Goal: Task Accomplishment & Management: Complete application form

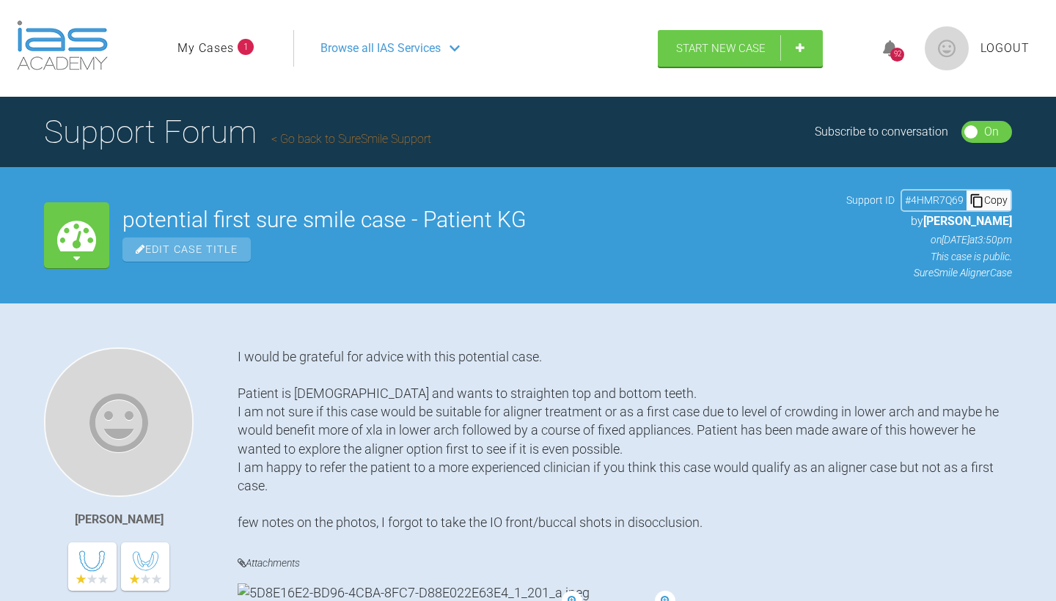
click at [331, 138] on link "Go back to SureSmile Support" at bounding box center [351, 139] width 160 height 14
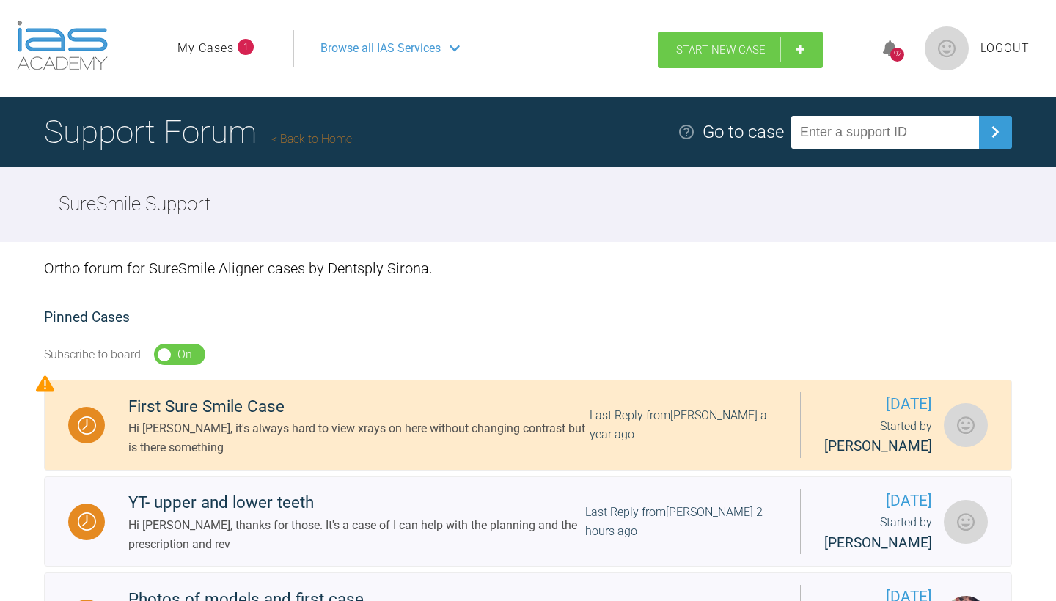
click at [704, 54] on span "Start New Case" at bounding box center [720, 49] width 89 height 13
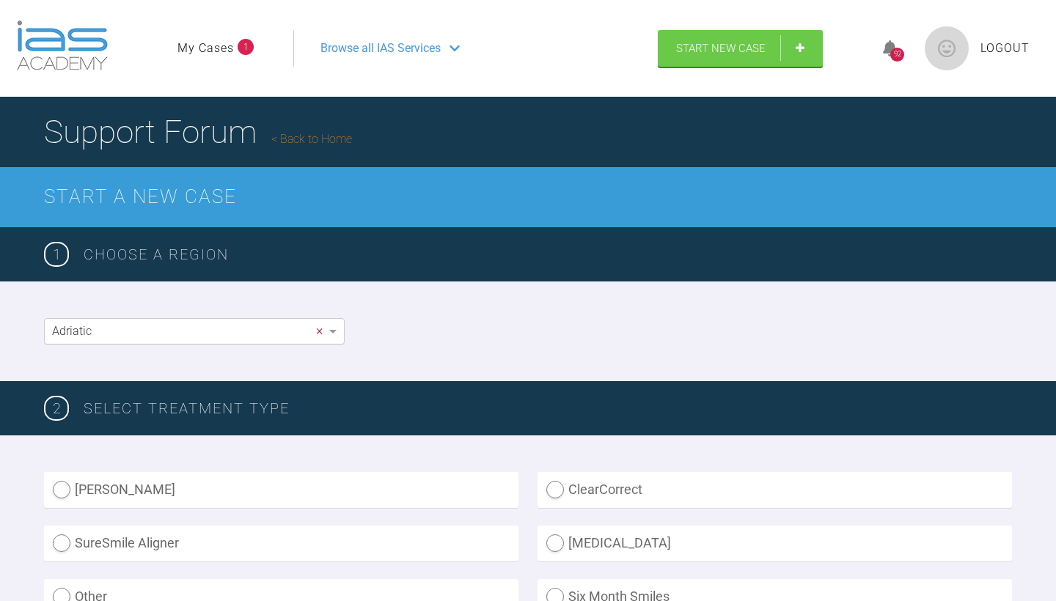
click at [320, 334] on span "×" at bounding box center [319, 330] width 7 height 13
click at [432, 370] on div "English ×" at bounding box center [528, 331] width 1056 height 100
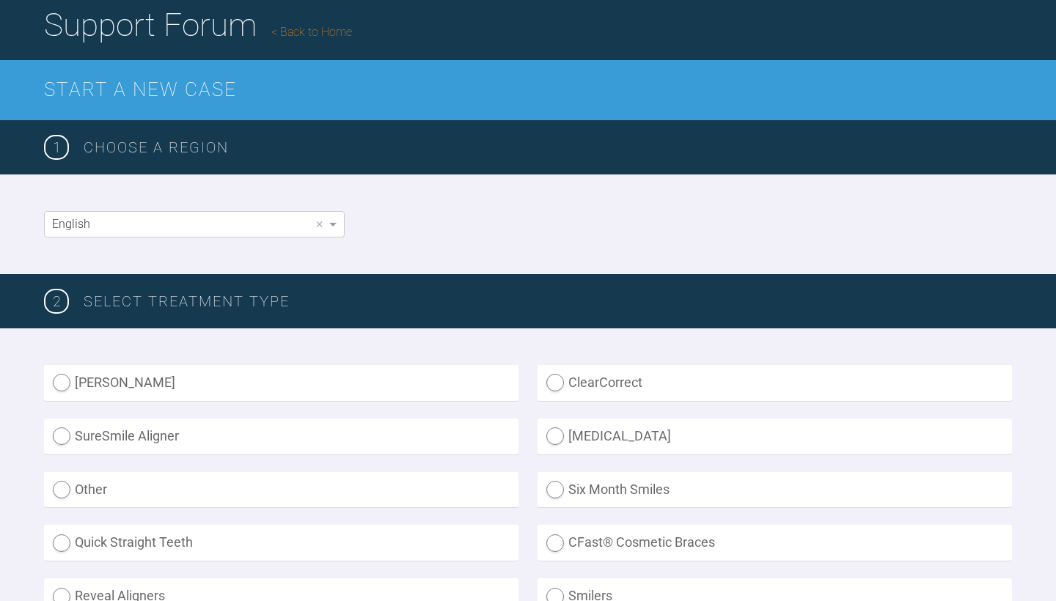
scroll to position [189, 0]
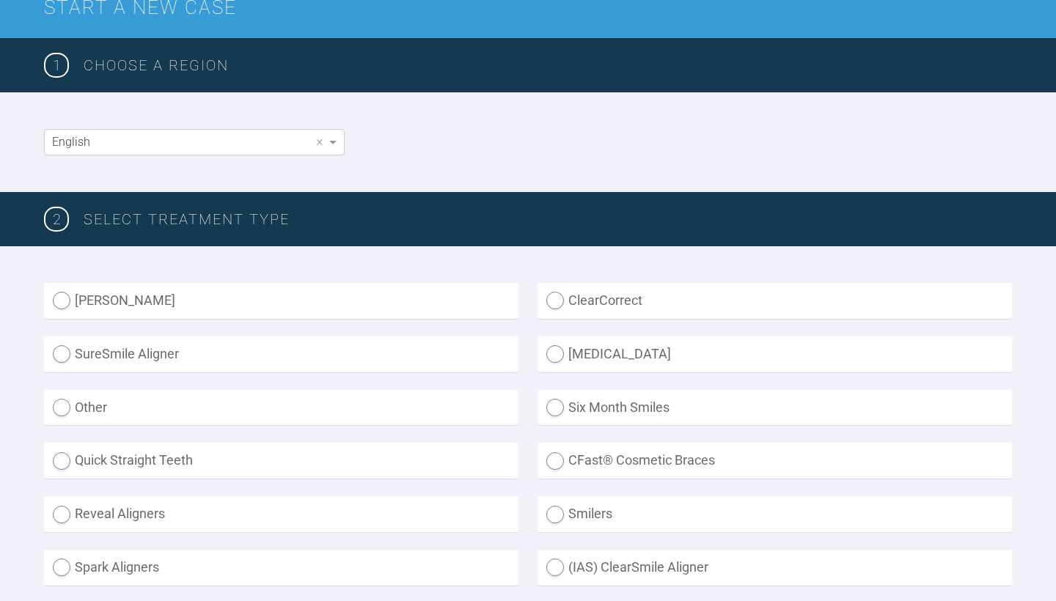
click at [103, 357] on label "SureSmile Aligner" at bounding box center [281, 354] width 474 height 36
radio Aligner "true"
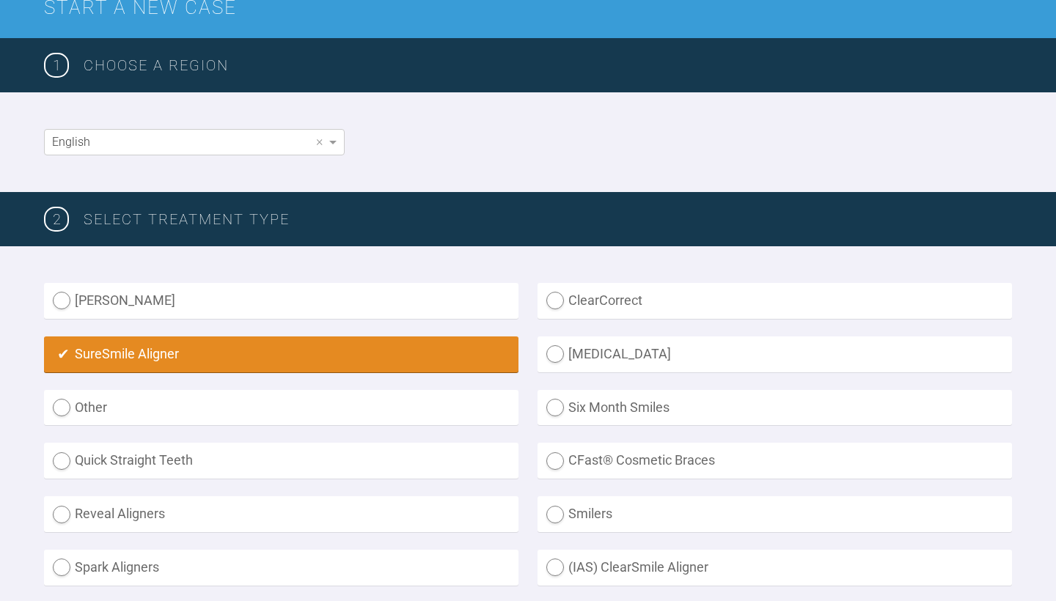
click at [445, 199] on div "2 SELECT TREATMENT TYPE" at bounding box center [528, 219] width 1056 height 54
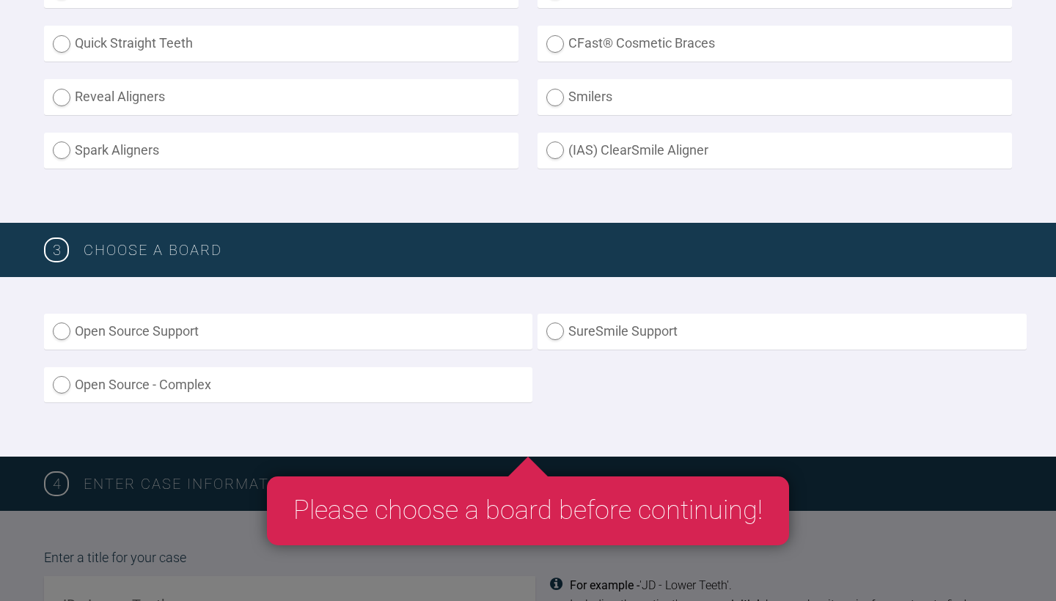
scroll to position [618, 0]
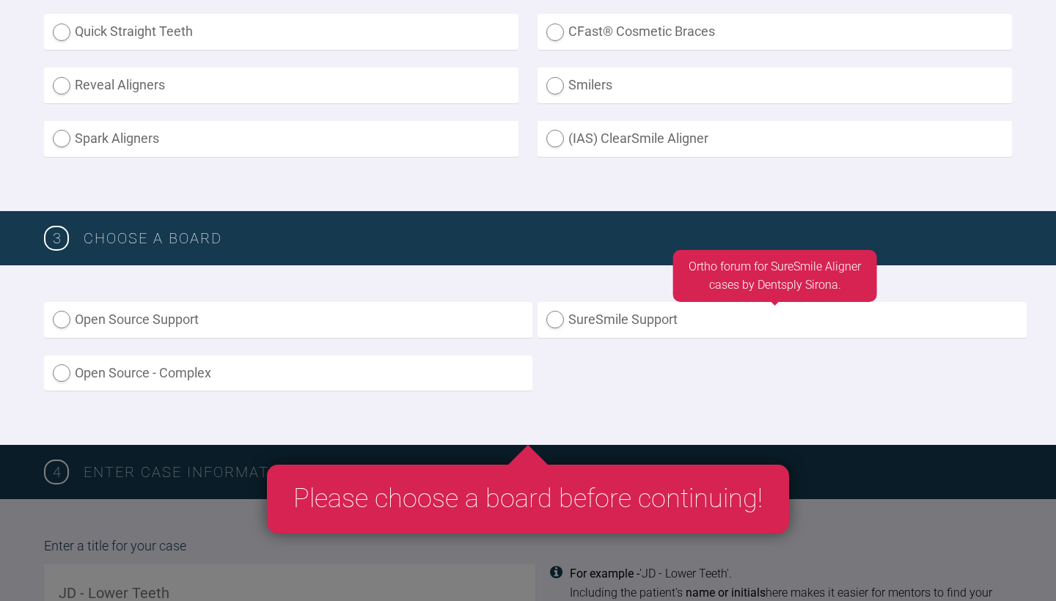
click at [583, 318] on label "SureSmile Support" at bounding box center [781, 320] width 488 height 36
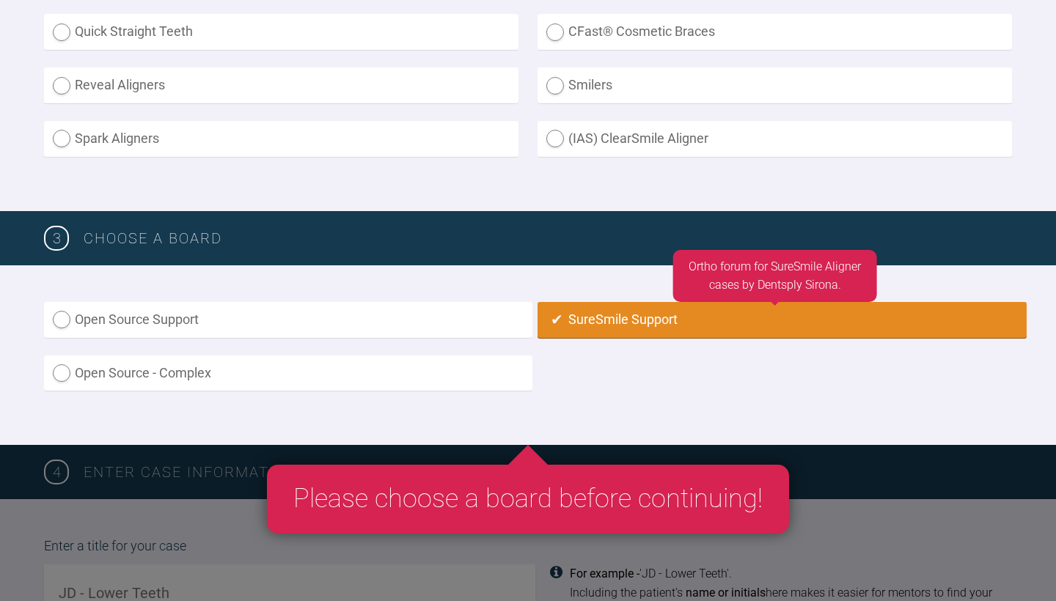
radio input "true"
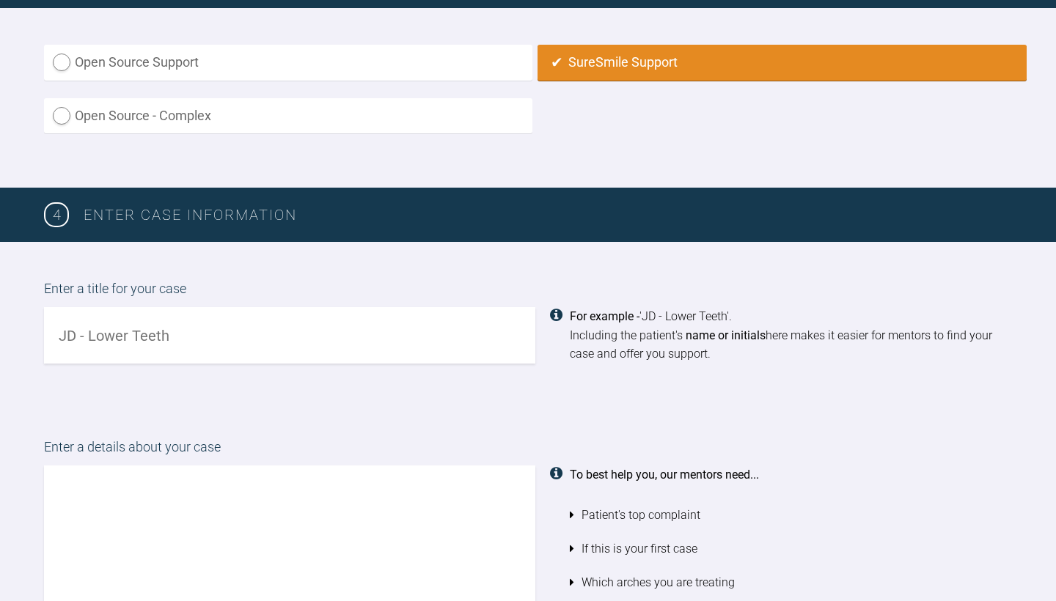
scroll to position [877, 0]
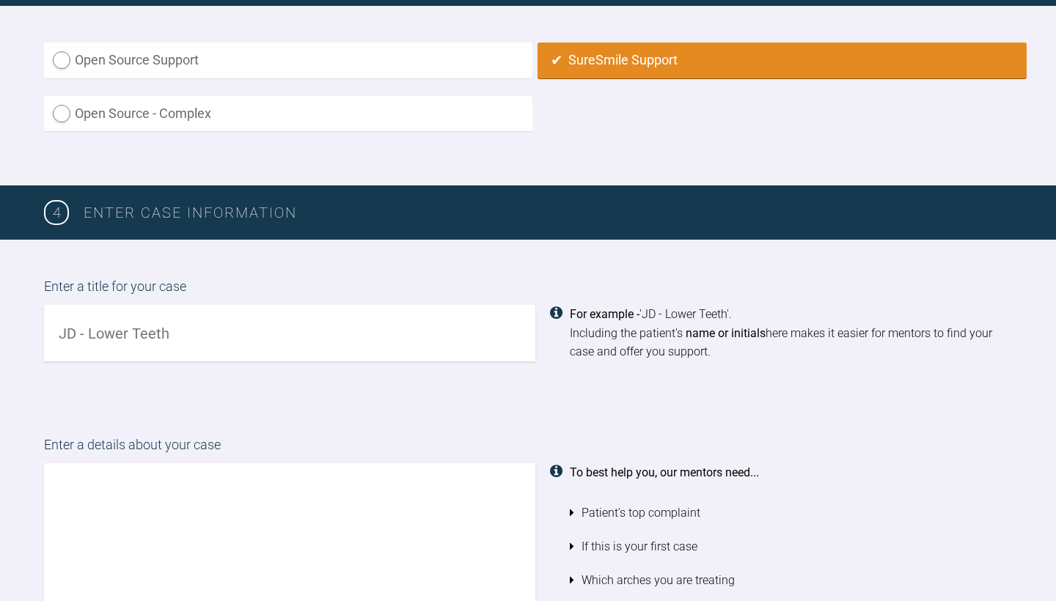
click at [269, 336] on input "text" at bounding box center [289, 333] width 491 height 56
click at [182, 331] on input "Possible First sure smile Case" at bounding box center [289, 333] width 491 height 56
click at [285, 328] on input "Possible First suresmile Case" at bounding box center [289, 333] width 491 height 56
type input "Possible First suresmile Case - patient NS"
click at [350, 389] on div "Enter a title for your case Possible First suresmile Case - patient NS For exam…" at bounding box center [528, 319] width 1056 height 158
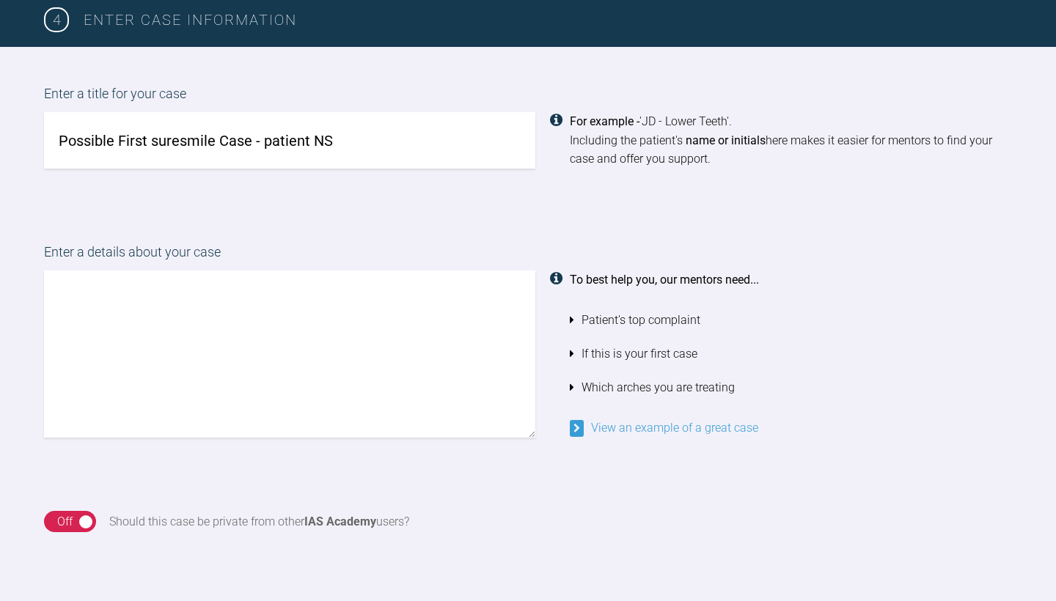
scroll to position [1071, 0]
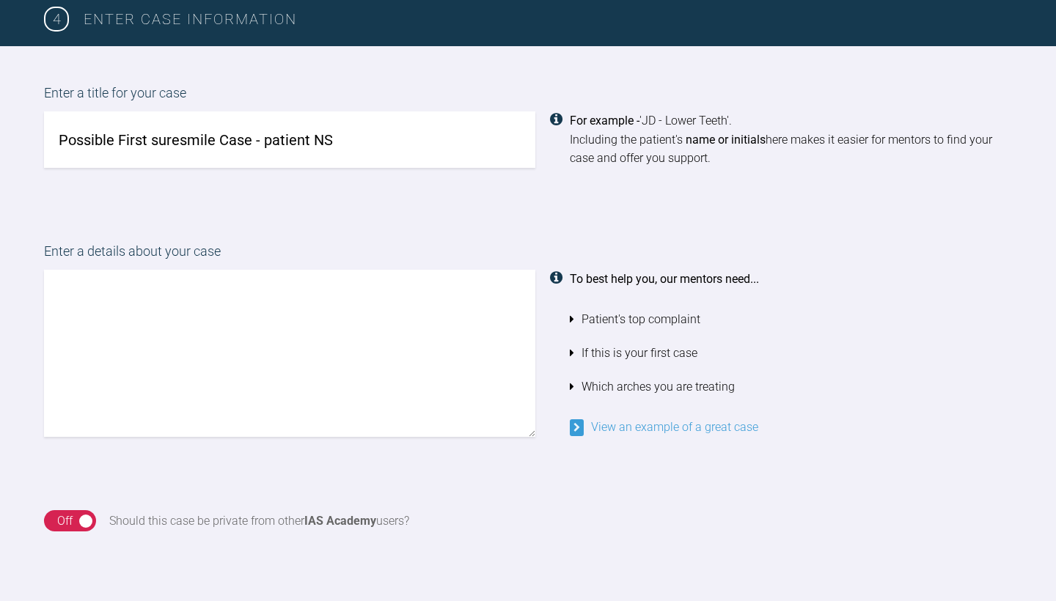
click at [201, 279] on textarea at bounding box center [289, 353] width 491 height 167
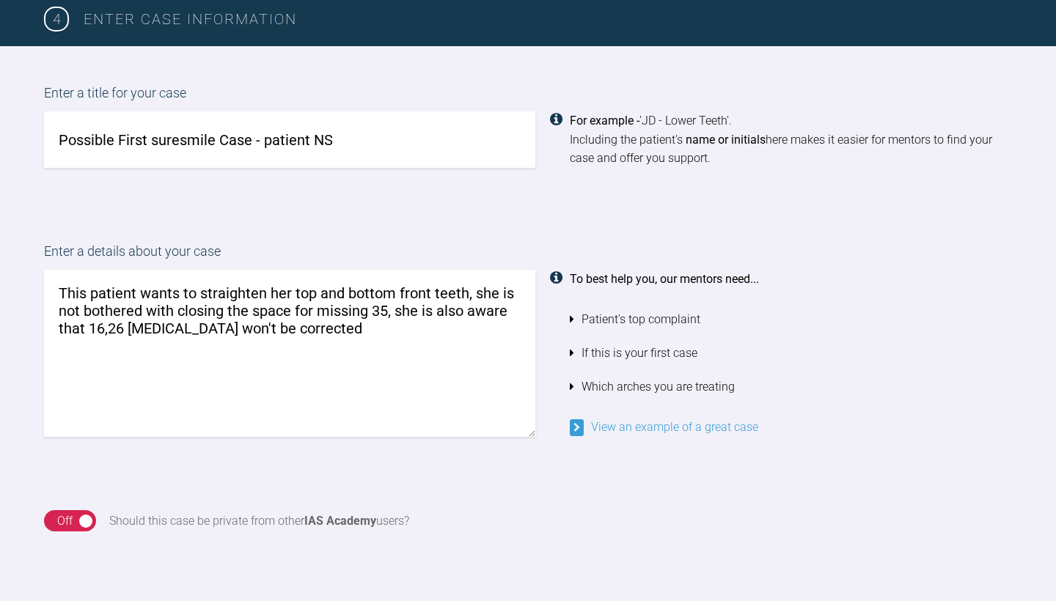
click at [163, 320] on textarea "This patient wants to straighten her top and bottom front teeth, she is not bot…" at bounding box center [289, 353] width 491 height 167
click at [348, 320] on textarea "This patient wants to straighten her top and bottom front teeth, she is not bot…" at bounding box center [289, 353] width 491 height 167
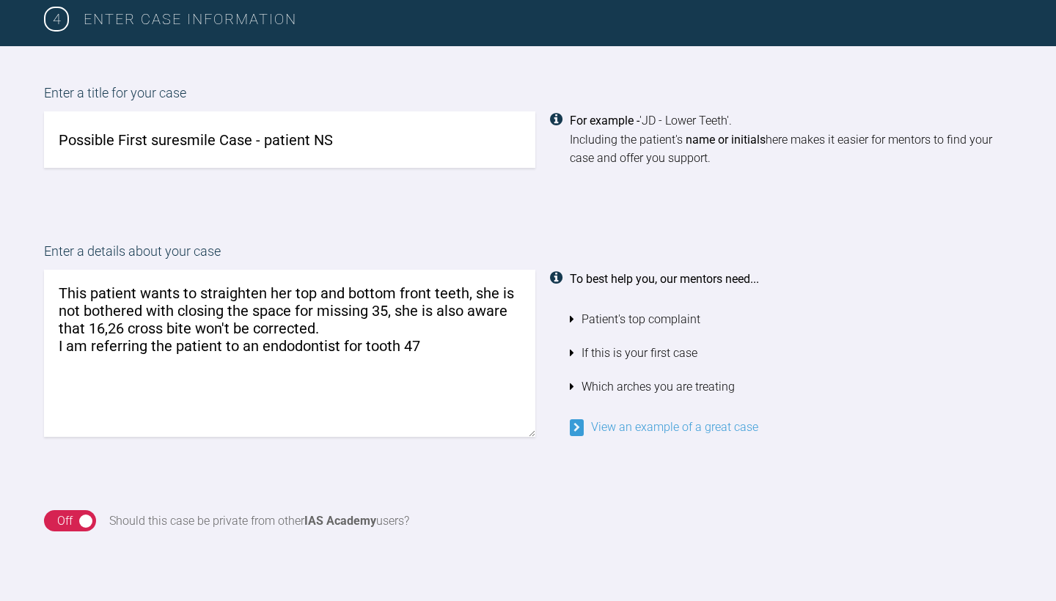
click at [383, 342] on textarea "This patient wants to straighten her top and bottom front teeth, she is not bot…" at bounding box center [289, 353] width 491 height 167
click at [424, 341] on textarea "This patient wants to straighten her top and bottom front teeth, she is not bot…" at bounding box center [289, 353] width 491 height 167
drag, startPoint x: 361, startPoint y: 339, endPoint x: 399, endPoint y: 341, distance: 38.2
click at [399, 341] on textarea "This patient wants to straighten her top and bottom front teeth, she is not bot…" at bounding box center [289, 353] width 491 height 167
click at [78, 512] on div "On Off" at bounding box center [70, 521] width 52 height 22
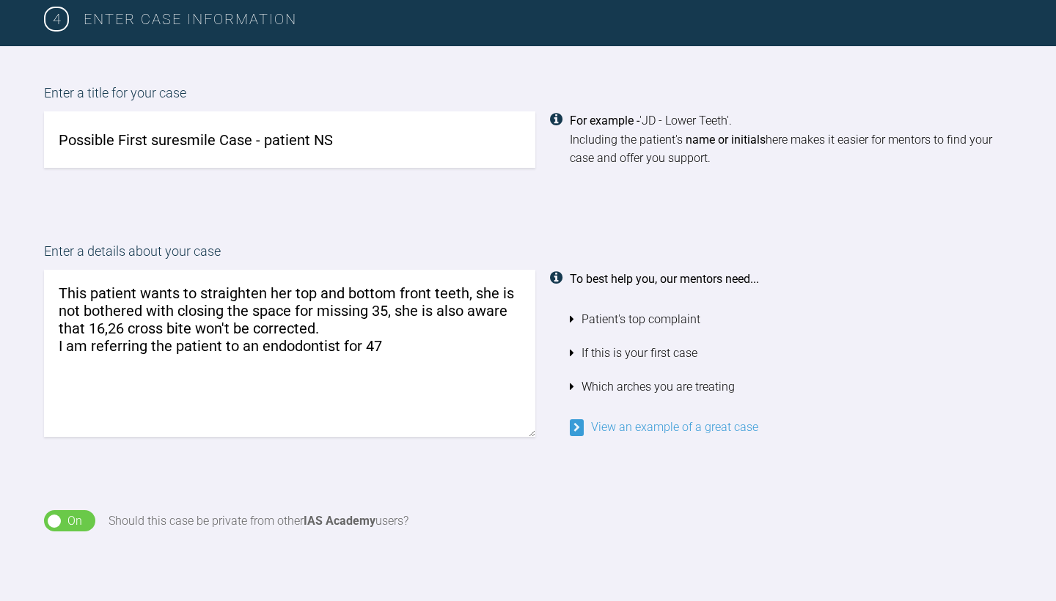
click at [67, 512] on div "On" at bounding box center [74, 521] width 15 height 19
click at [735, 420] on link "View an example of a great case" at bounding box center [664, 427] width 188 height 14
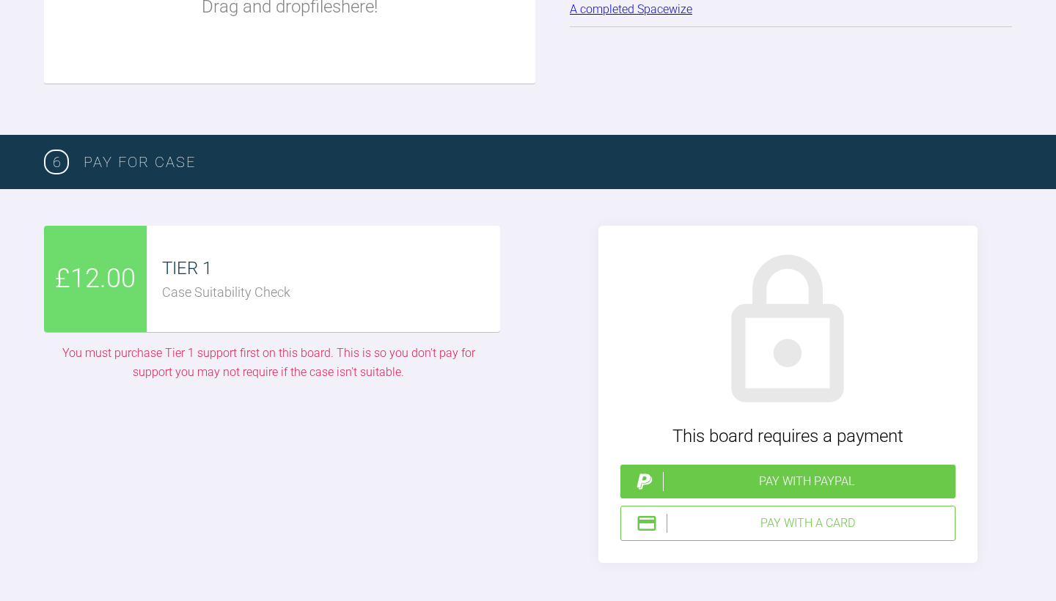
scroll to position [2092, 0]
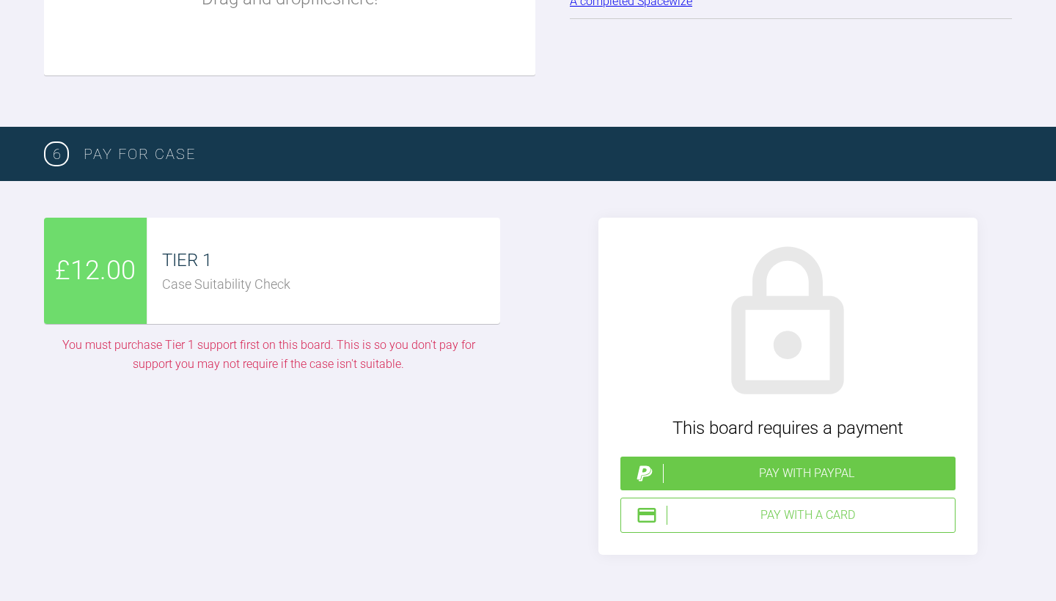
click at [492, 299] on div "TIER 1 Case Suitability Check" at bounding box center [323, 271] width 353 height 106
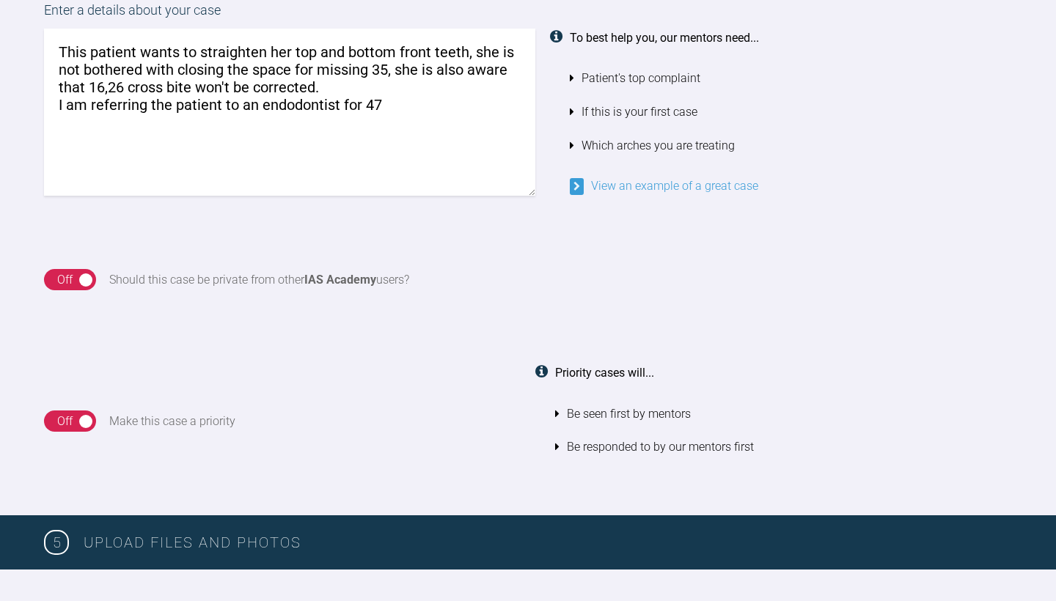
scroll to position [1276, 0]
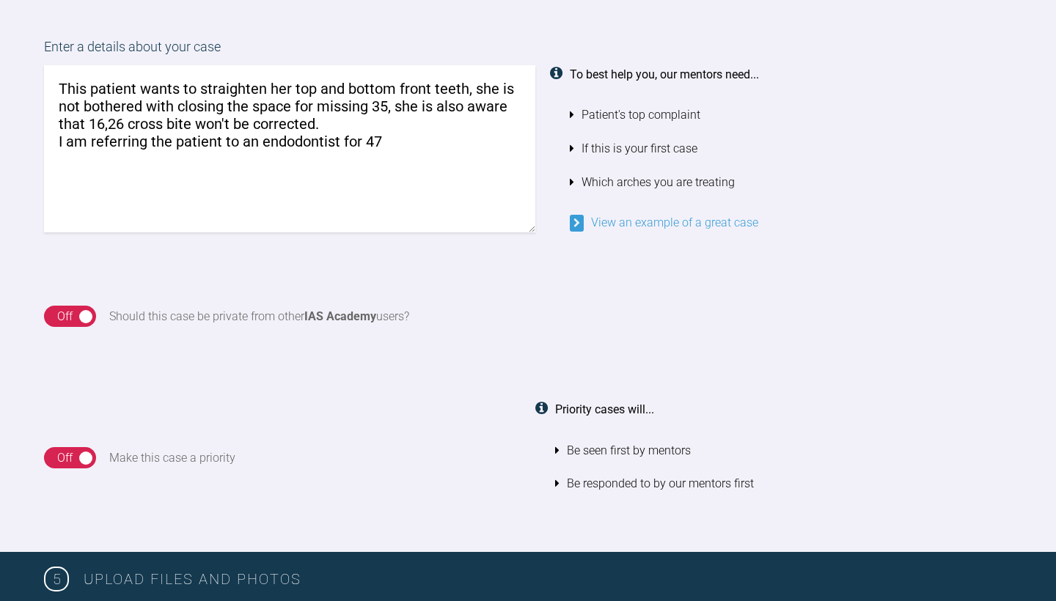
click at [92, 136] on textarea "This patient wants to straighten her top and bottom front teeth, she is not bot…" at bounding box center [289, 148] width 491 height 167
click at [421, 128] on textarea "This patient wants to straighten her top and bottom front teeth, she is not bot…" at bounding box center [289, 148] width 491 height 167
drag, startPoint x: 438, startPoint y: 97, endPoint x: 462, endPoint y: 100, distance: 24.4
click at [462, 100] on textarea "This patient wants to straighten her top and bottom front teeth, she is not bot…" at bounding box center [289, 148] width 491 height 167
click at [395, 100] on textarea "This patient wants to straighten her top and bottom front teeth, she is not bot…" at bounding box center [289, 148] width 491 height 167
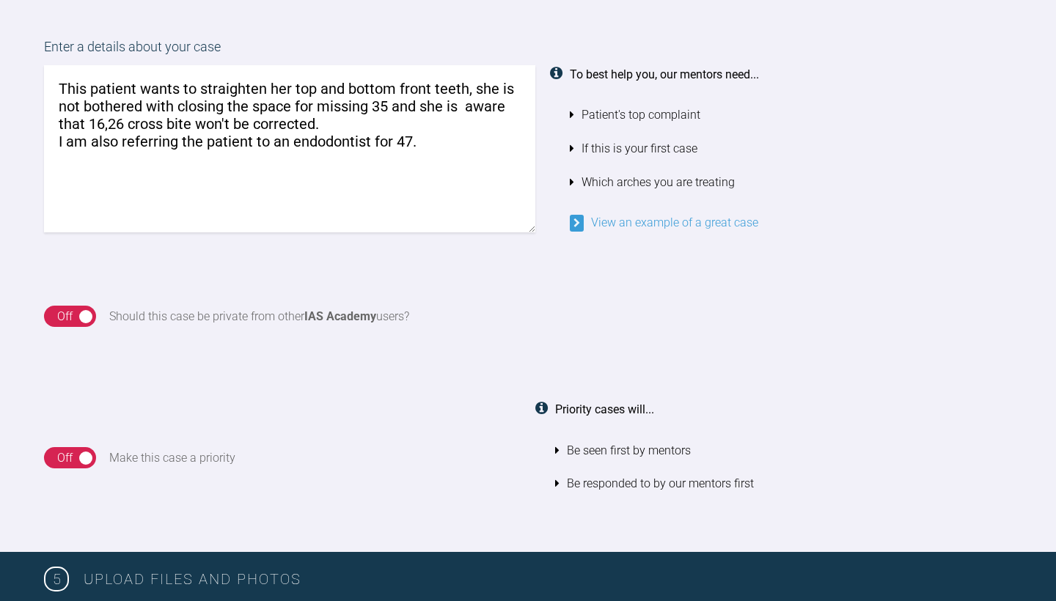
click at [462, 102] on textarea "This patient wants to straighten her top and bottom front teeth, she is not bot…" at bounding box center [289, 148] width 491 height 167
click at [360, 214] on textarea "This patient wants to straighten her top and bottom front teeth, she is not bot…" at bounding box center [289, 148] width 491 height 167
type textarea "This patient wants to straighten her top and bottom front teeth, she is not bot…"
click at [952, 328] on div "On Off Should this case be private from other IAS Academy users?" at bounding box center [528, 316] width 1056 height 95
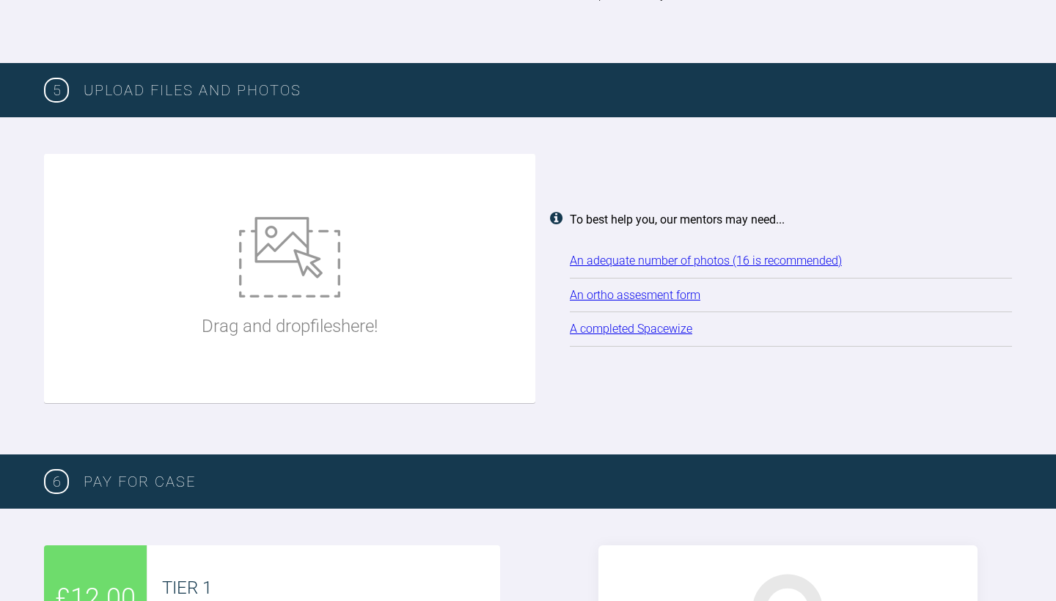
scroll to position [1770, 0]
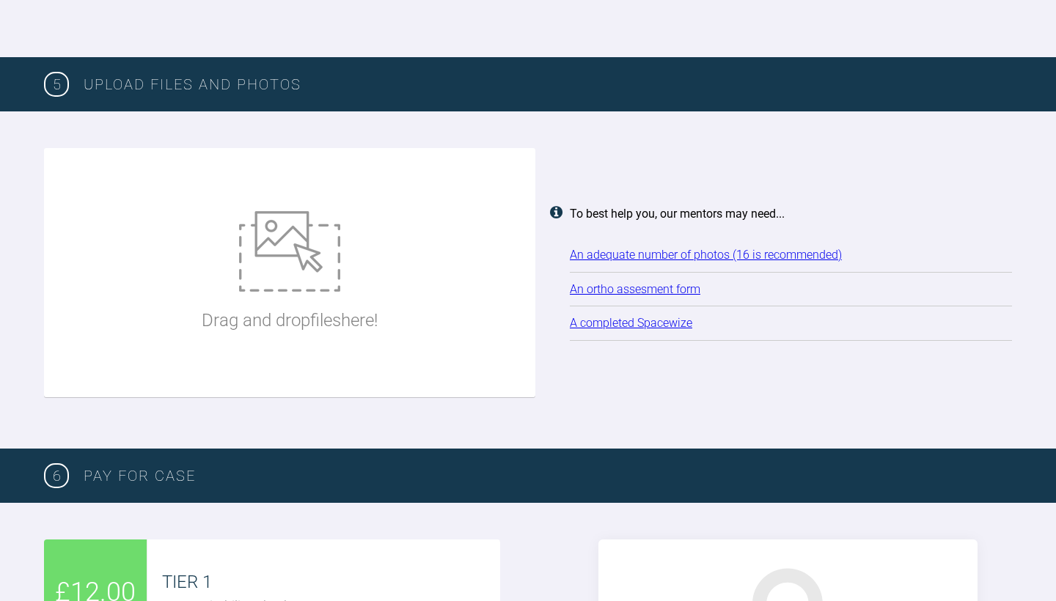
click at [180, 298] on div "Drag and drop files here!" at bounding box center [289, 272] width 491 height 249
type input "C:\fakepath\3C0A47D9-D25D-4C7C-9815-74AF0D810E83_1_201_a.jpeg"
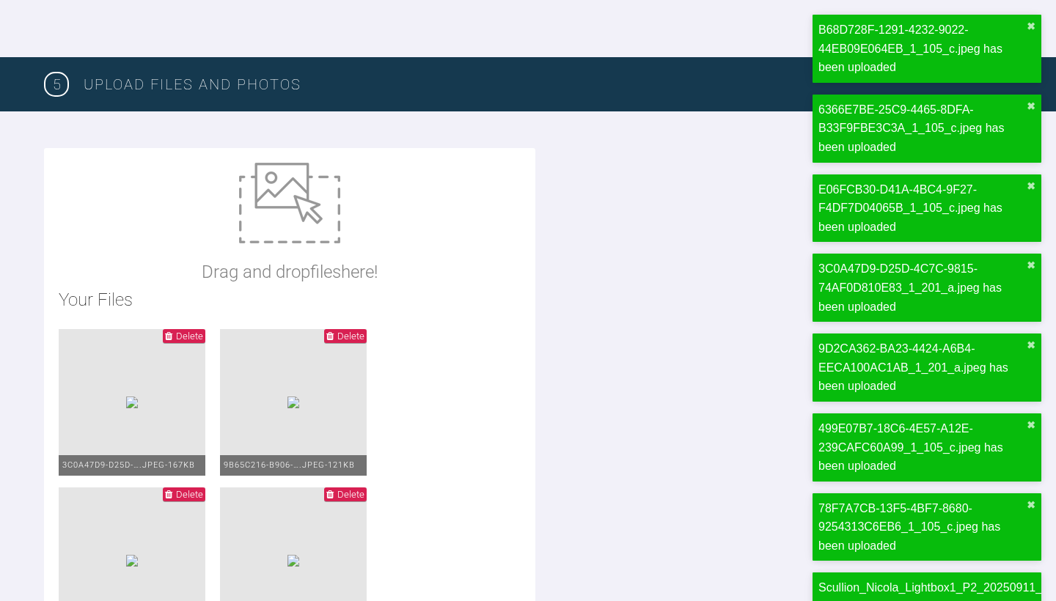
click at [347, 234] on div "Drag and drop files here!" at bounding box center [290, 224] width 176 height 123
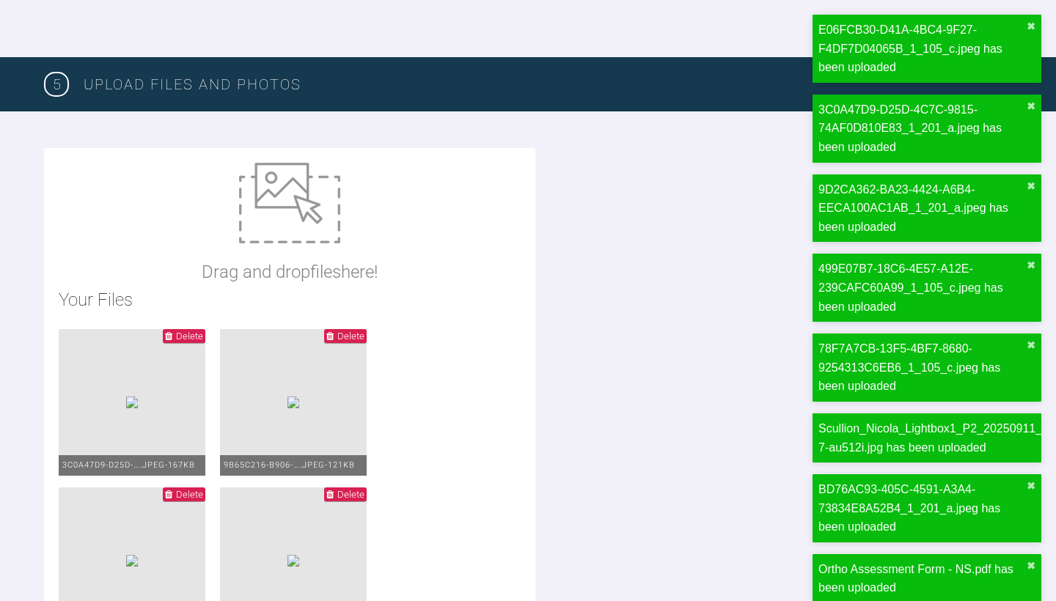
type input "C:\fakepath\[DATE] - Spacewize capture- upper arch.png"
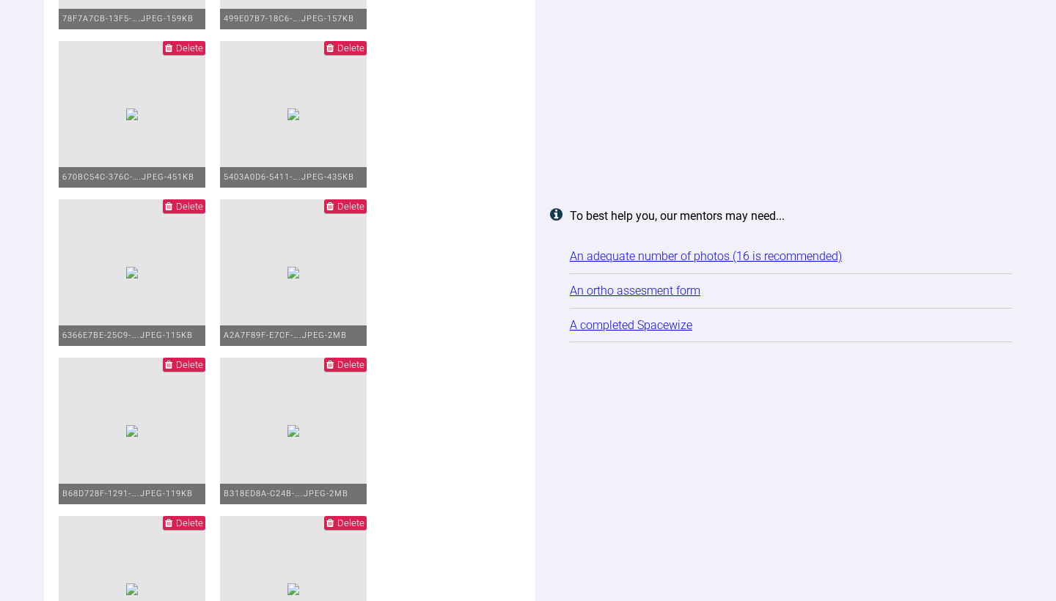
scroll to position [2749, 0]
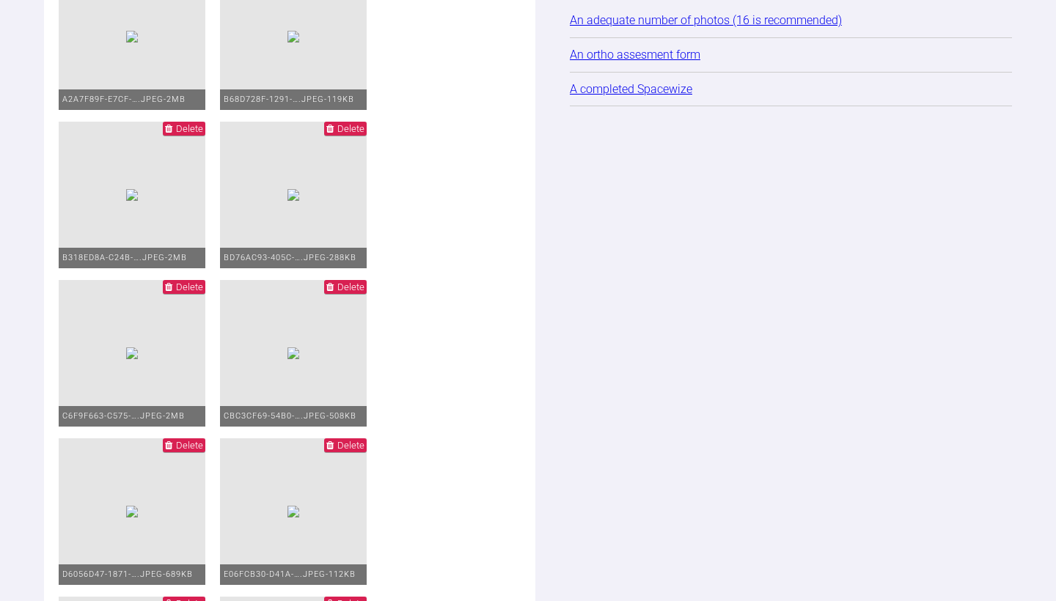
scroll to position [2929, 0]
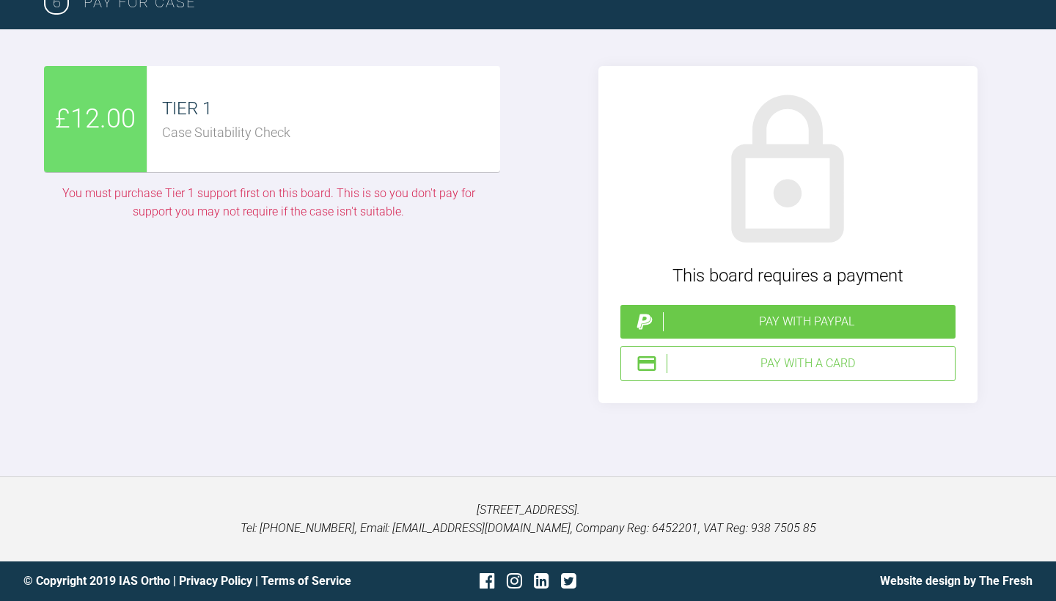
scroll to position [4124, 0]
click at [725, 373] on div "Pay with a Card" at bounding box center [807, 363] width 282 height 19
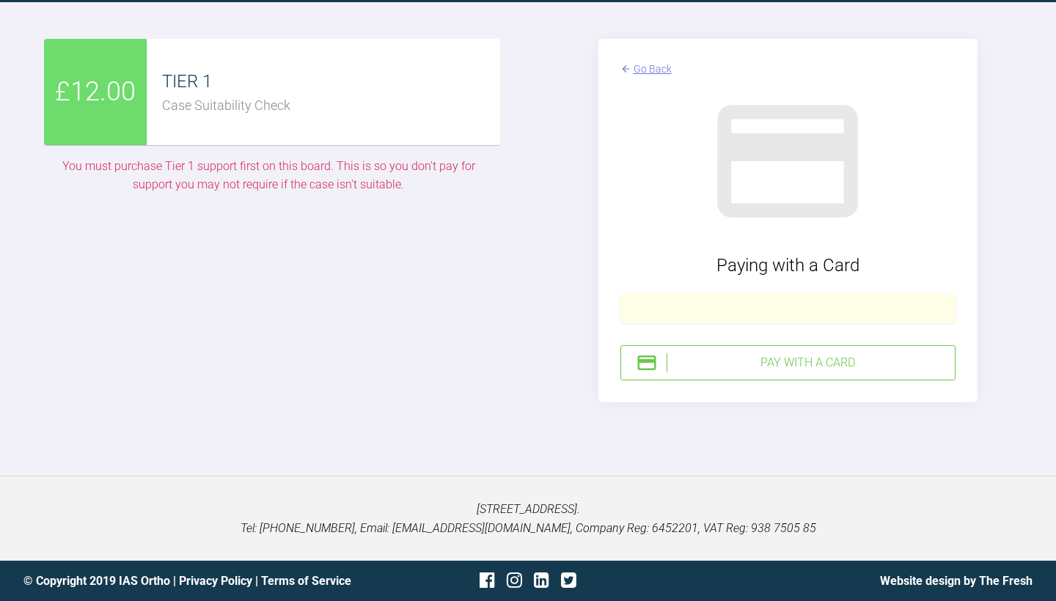
click at [748, 372] on div "Pay with a Card" at bounding box center [807, 362] width 282 height 19
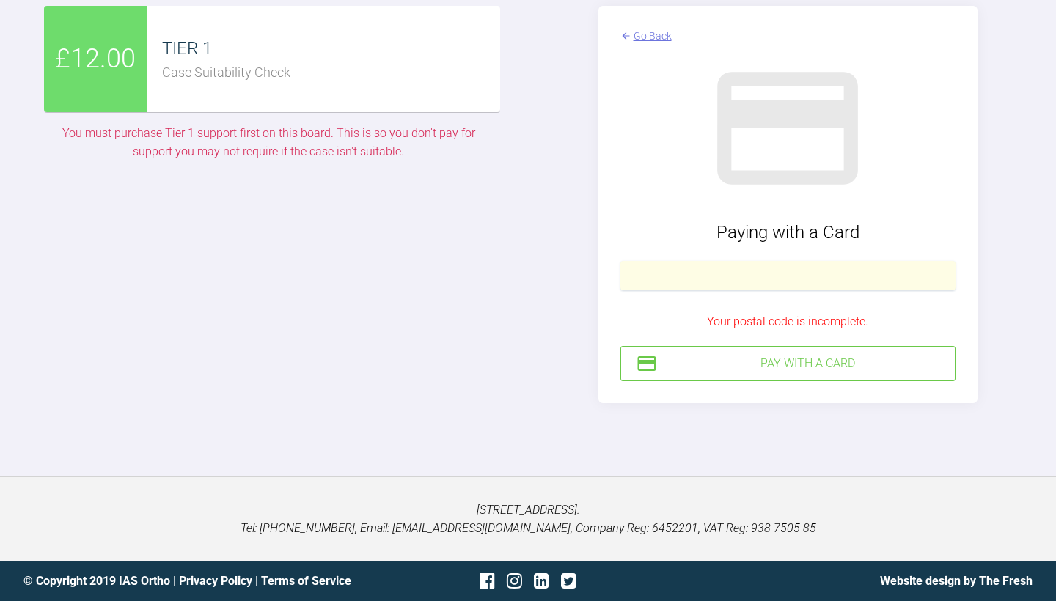
click at [825, 373] on div "Pay with a Card" at bounding box center [807, 363] width 282 height 19
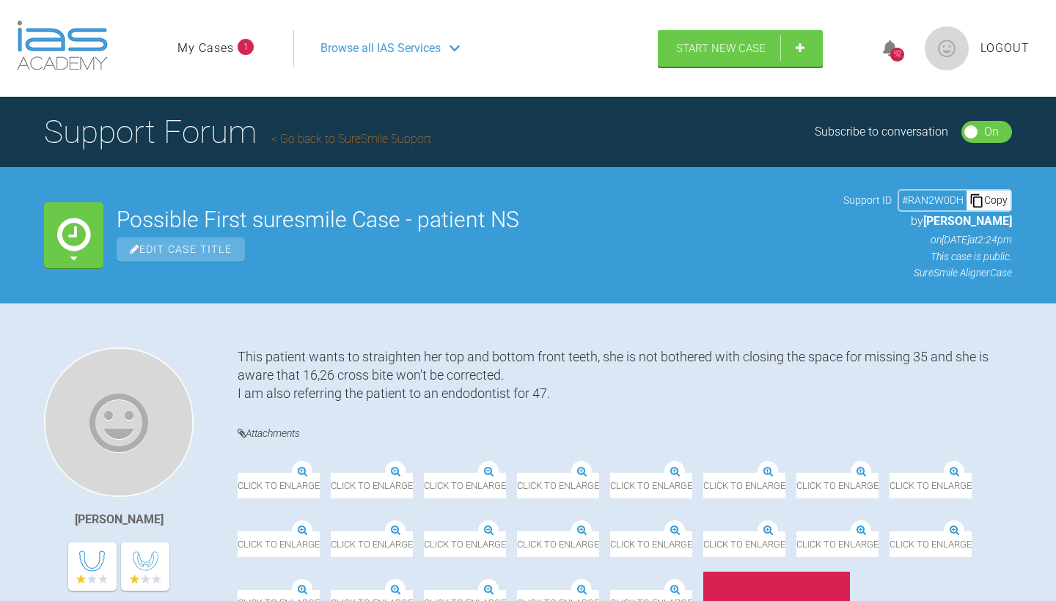
click at [205, 46] on link "My Cases" at bounding box center [205, 48] width 56 height 19
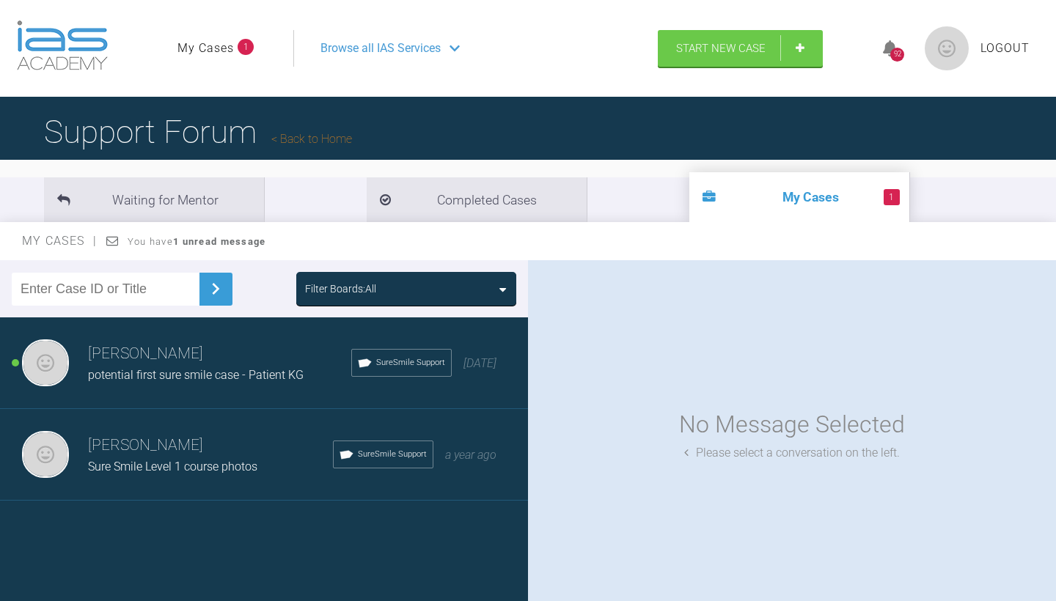
click at [147, 345] on h3 "[PERSON_NAME]" at bounding box center [219, 354] width 263 height 25
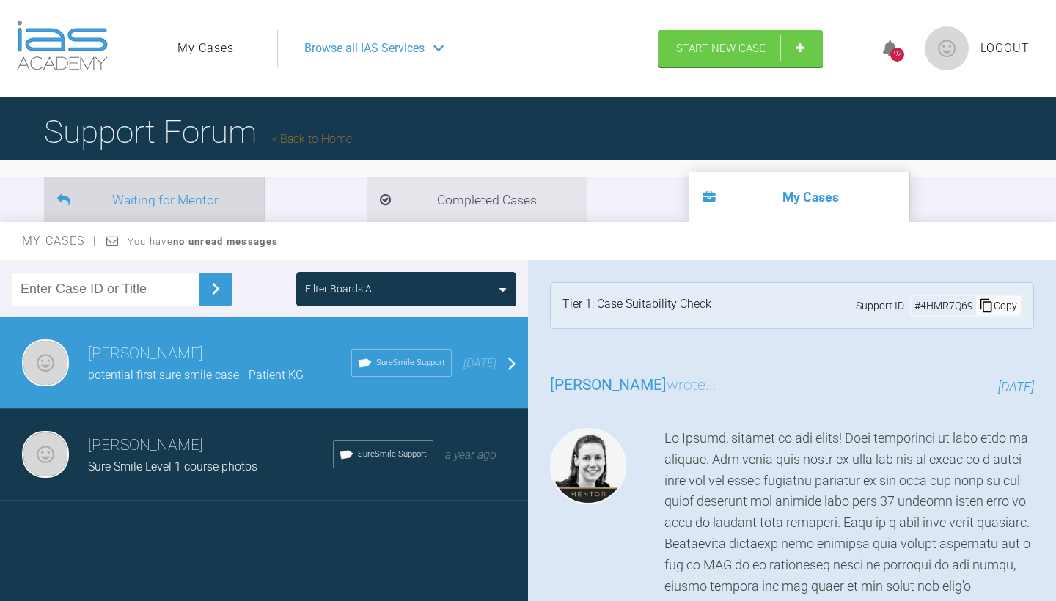
click at [160, 207] on li "Waiting for Mentor" at bounding box center [154, 199] width 220 height 45
